Goal: Navigation & Orientation: Find specific page/section

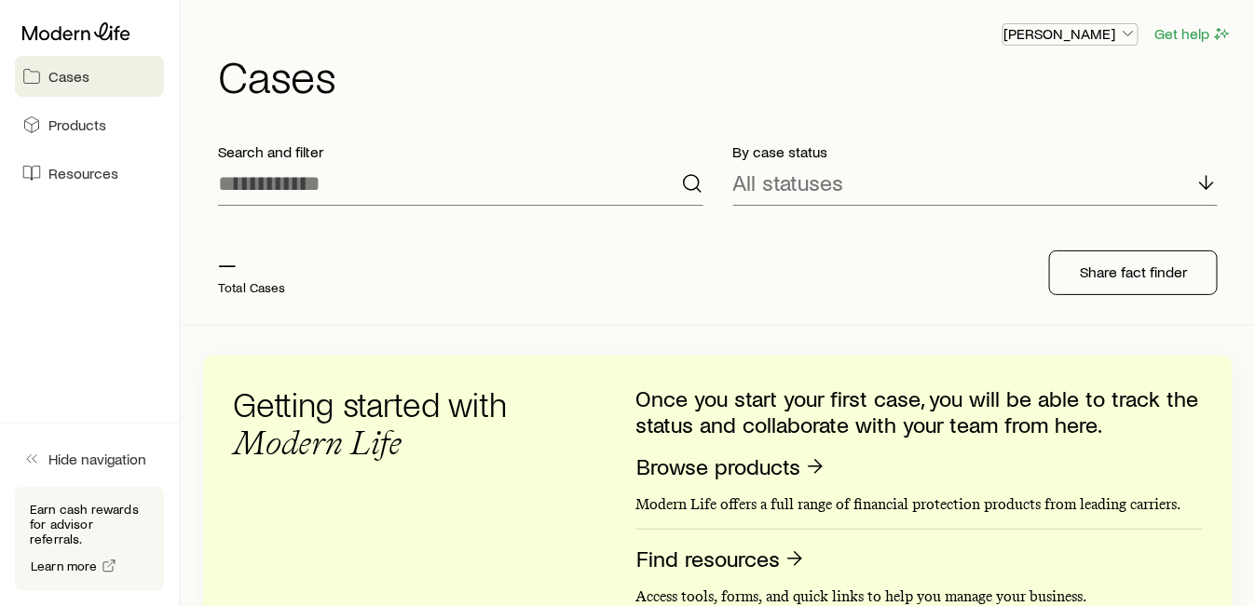
click at [1123, 39] on icon "button" at bounding box center [1128, 33] width 19 height 19
drag, startPoint x: 677, startPoint y: 323, endPoint x: 649, endPoint y: 360, distance: 45.8
click at [671, 329] on div "Search and filter By case status All statuses — Total Cases Share fact finder G…" at bounding box center [717, 575] width 1029 height 895
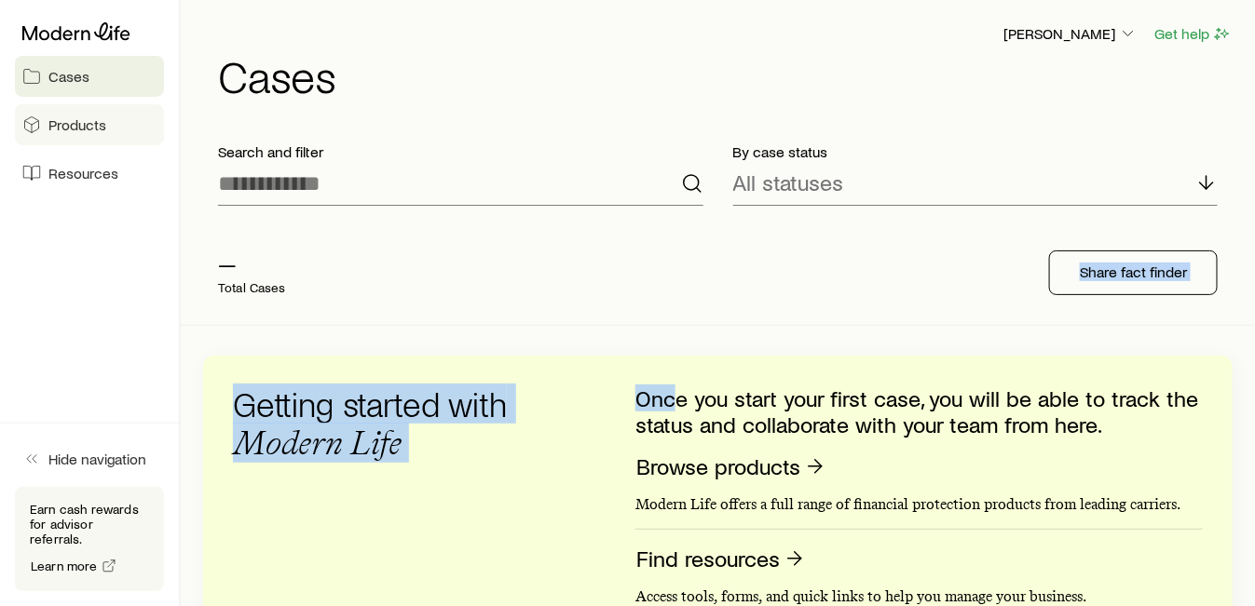
click at [90, 142] on link "Products" at bounding box center [89, 124] width 149 height 41
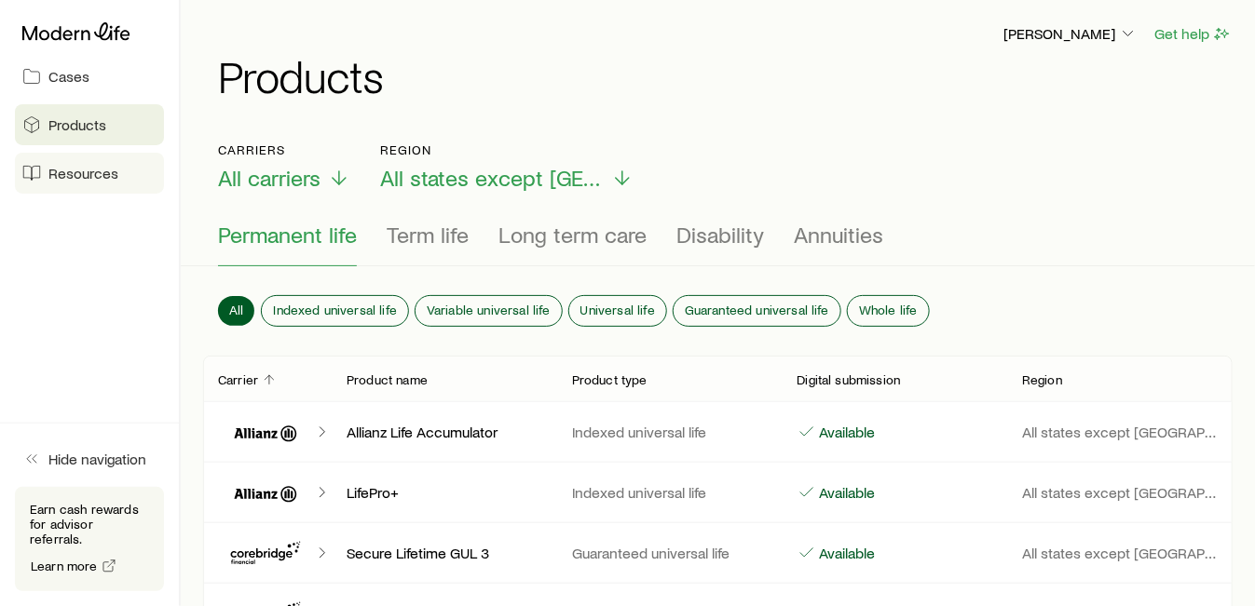
click at [75, 170] on span "Resources" at bounding box center [83, 173] width 70 height 19
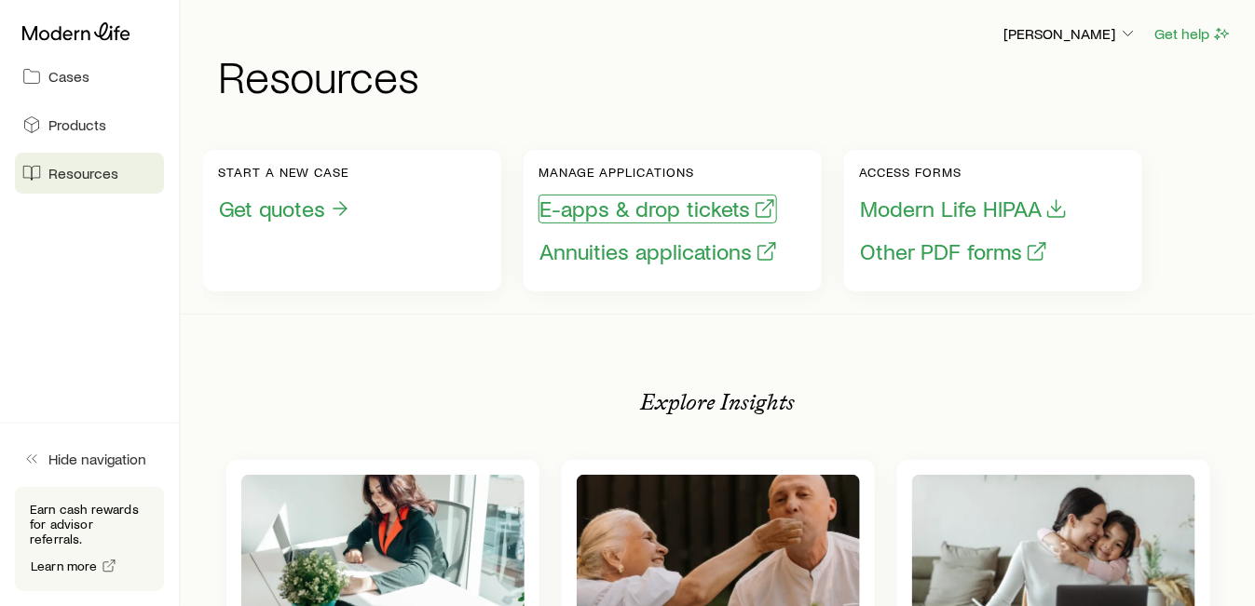
click at [597, 209] on button "E-apps & drop tickets" at bounding box center [657, 209] width 238 height 29
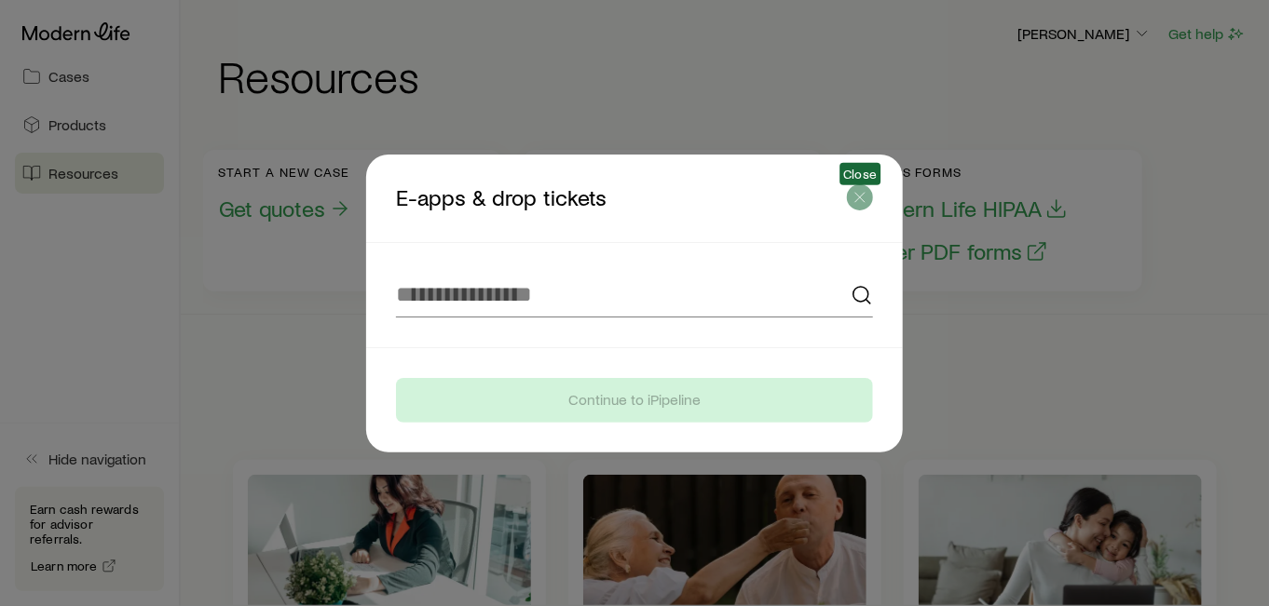
click at [851, 205] on icon "button" at bounding box center [859, 197] width 19 height 19
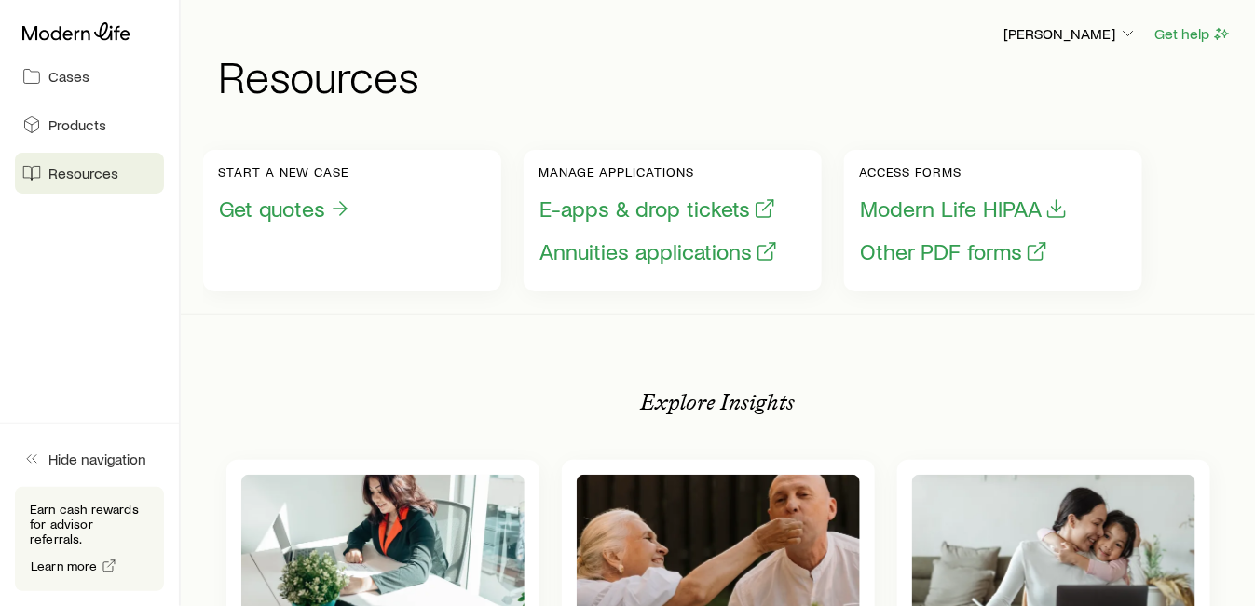
click at [671, 265] on div "Manage applications E-apps & drop tickets Annuities applications" at bounding box center [658, 221] width 240 height 112
click at [673, 261] on button "Annuities applications" at bounding box center [658, 252] width 240 height 29
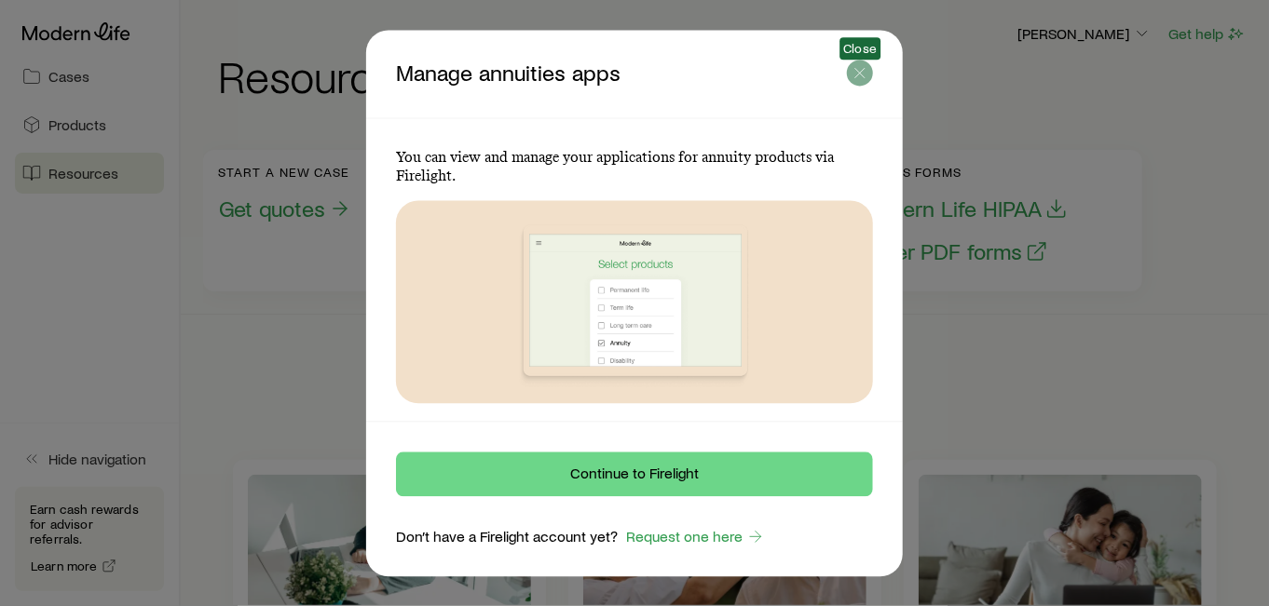
click at [867, 71] on icon "button" at bounding box center [859, 72] width 19 height 19
